Goal: Transaction & Acquisition: Purchase product/service

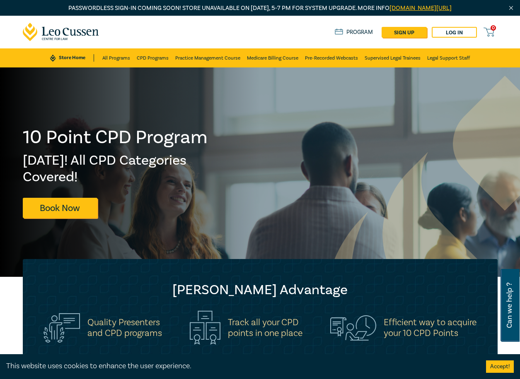
click at [356, 34] on link "Program" at bounding box center [354, 32] width 39 height 7
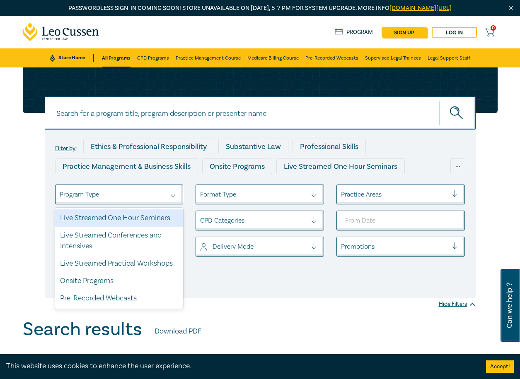
click at [120, 195] on div at bounding box center [113, 194] width 107 height 11
click at [117, 218] on div "Live Streamed One Hour Seminars" at bounding box center [119, 218] width 128 height 17
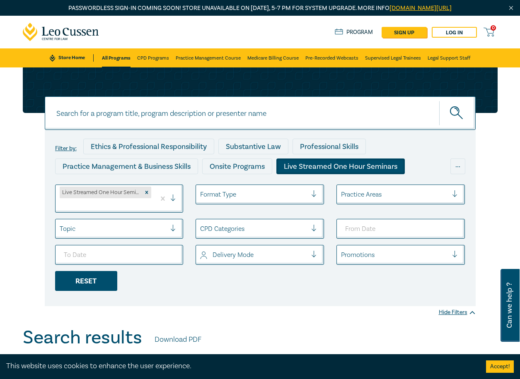
click at [83, 281] on div "Reset" at bounding box center [86, 281] width 62 height 20
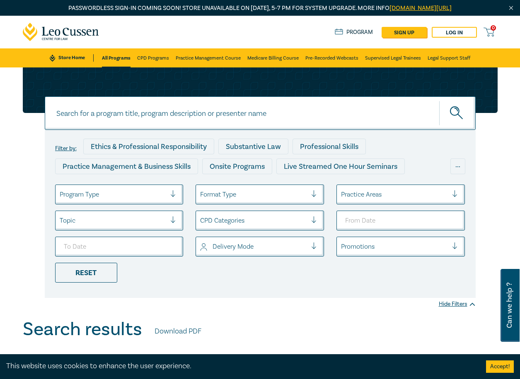
click at [126, 188] on div "Program Type" at bounding box center [112, 195] width 115 height 14
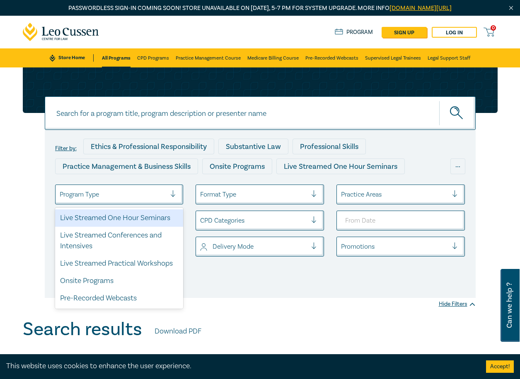
click at [99, 214] on div "Live Streamed One Hour Seminars" at bounding box center [119, 218] width 128 height 17
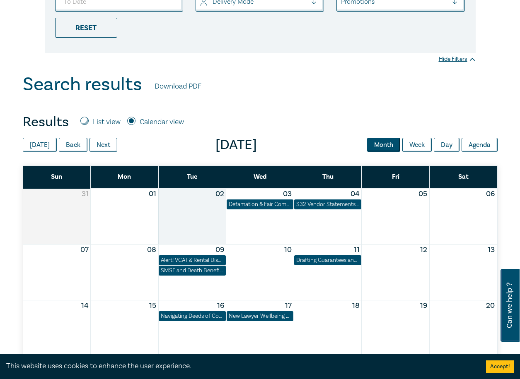
scroll to position [285, 0]
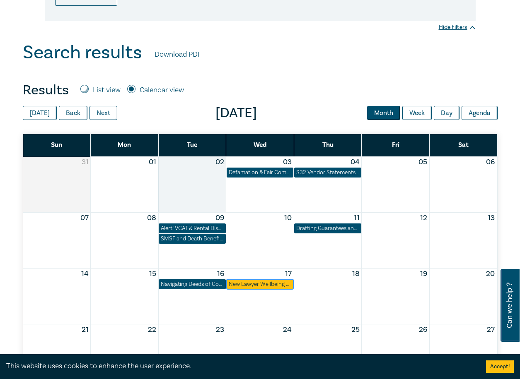
click at [257, 286] on div "New Lawyer Wellbeing Guidelines for Legal Workplaces" at bounding box center [260, 284] width 63 height 8
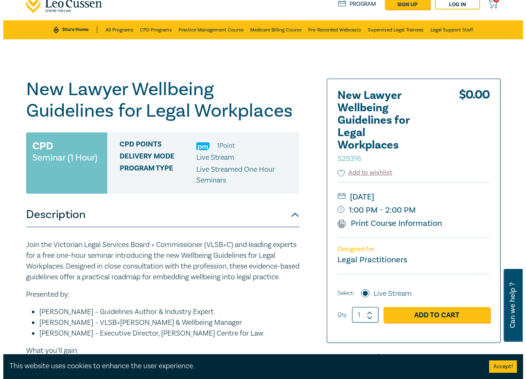
scroll to position [24, 0]
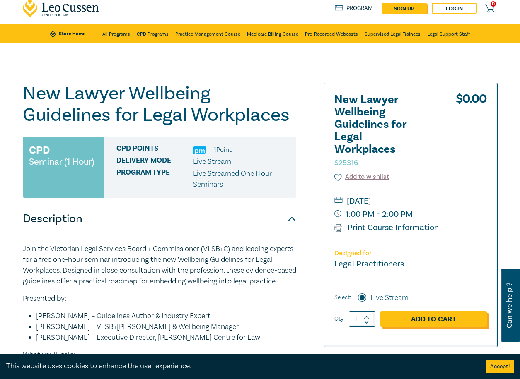
click at [408, 317] on link "Add to Cart" at bounding box center [433, 319] width 106 height 16
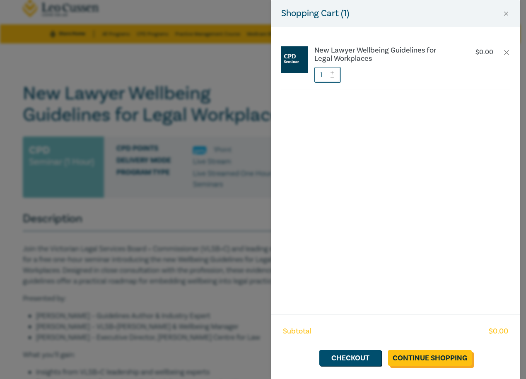
click at [430, 354] on link "Continue Shopping" at bounding box center [430, 358] width 84 height 16
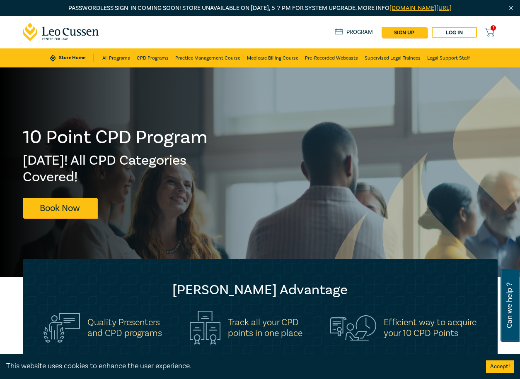
click at [488, 34] on icon at bounding box center [488, 32] width 10 height 10
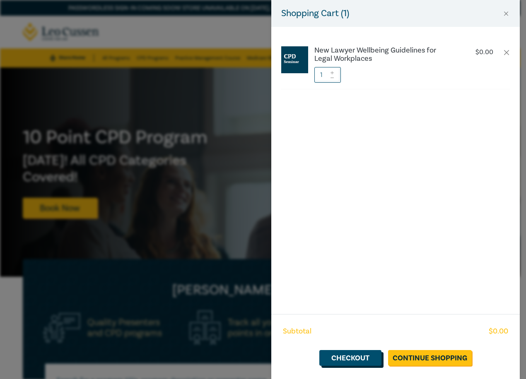
click at [354, 356] on link "Checkout" at bounding box center [350, 358] width 62 height 16
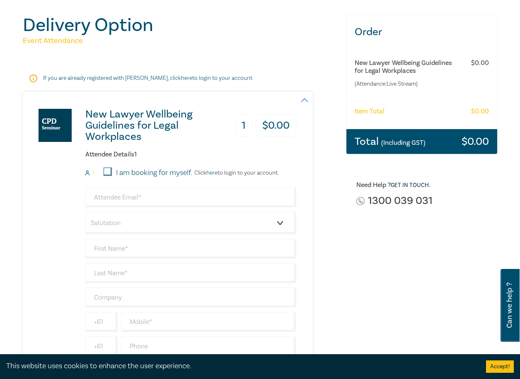
scroll to position [101, 0]
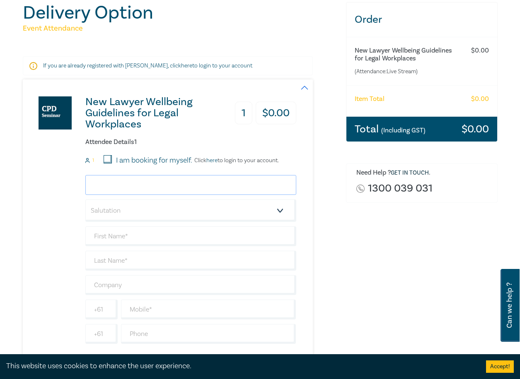
click at [142, 187] on input "email" at bounding box center [190, 185] width 211 height 20
type input "kathryn.milczewski@lawganised.com"
type input "Kathryn"
type input "Milczewski"
click at [148, 216] on select "Salutation Mr. Mrs. Ms. Miss Dr. Prof. Other" at bounding box center [190, 211] width 211 height 22
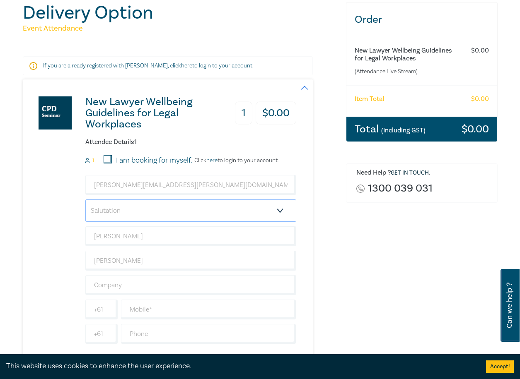
click at [148, 216] on select "Salutation Mr. Mrs. Ms. Miss Dr. Prof. Other" at bounding box center [190, 211] width 211 height 22
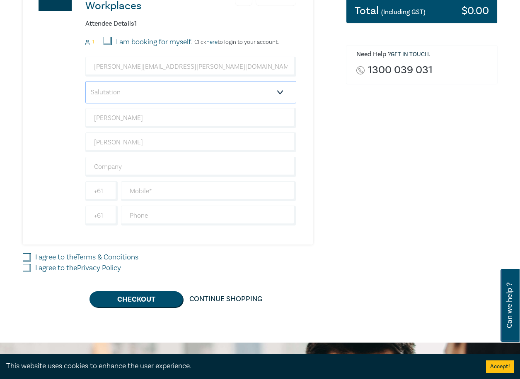
scroll to position [235, 0]
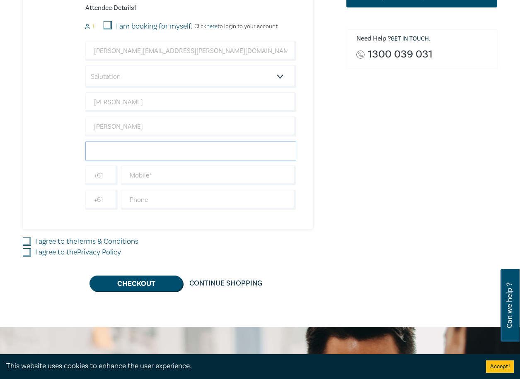
click at [127, 152] on input "text" at bounding box center [190, 151] width 211 height 20
type input "LAWGANISED PTY LTD"
click at [186, 176] on input "text" at bounding box center [208, 176] width 175 height 20
type input "+61 437 660 503"
click at [175, 198] on input "text" at bounding box center [208, 200] width 175 height 20
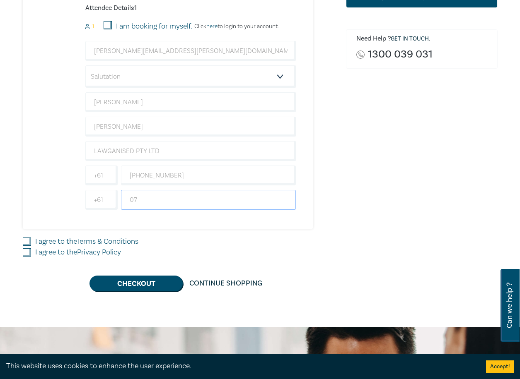
type input "0730174774"
click at [29, 242] on input "I agree to the Terms & Conditions" at bounding box center [27, 242] width 8 height 8
checkbox input "true"
click at [29, 253] on input "I agree to the Privacy Policy" at bounding box center [27, 252] width 8 height 8
checkbox input "true"
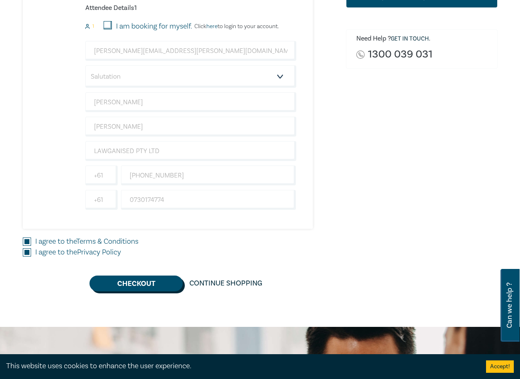
drag, startPoint x: 143, startPoint y: 284, endPoint x: 176, endPoint y: 286, distance: 32.7
click at [144, 284] on button "Checkout" at bounding box center [135, 284] width 93 height 16
